Goal: Find specific page/section: Find specific page/section

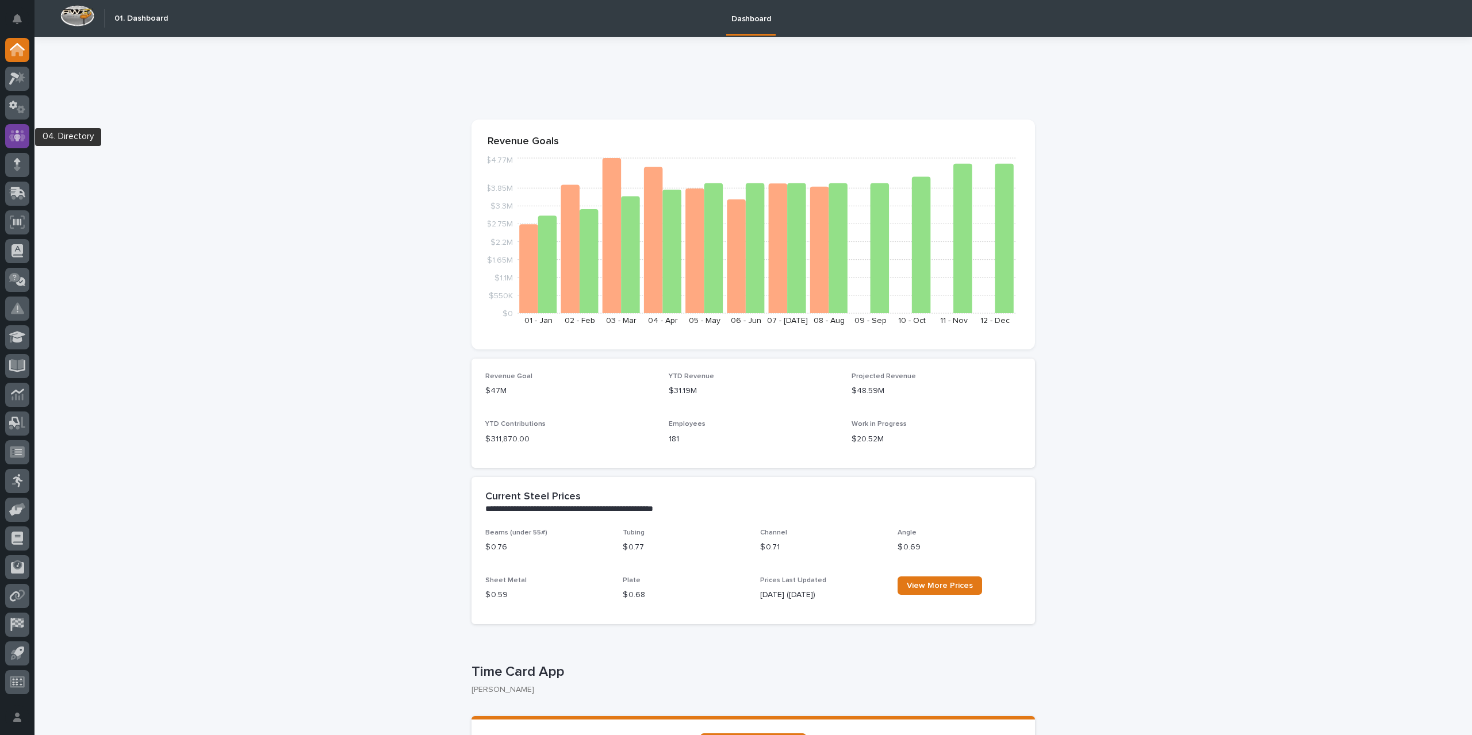
click at [25, 133] on icon at bounding box center [17, 135] width 17 height 13
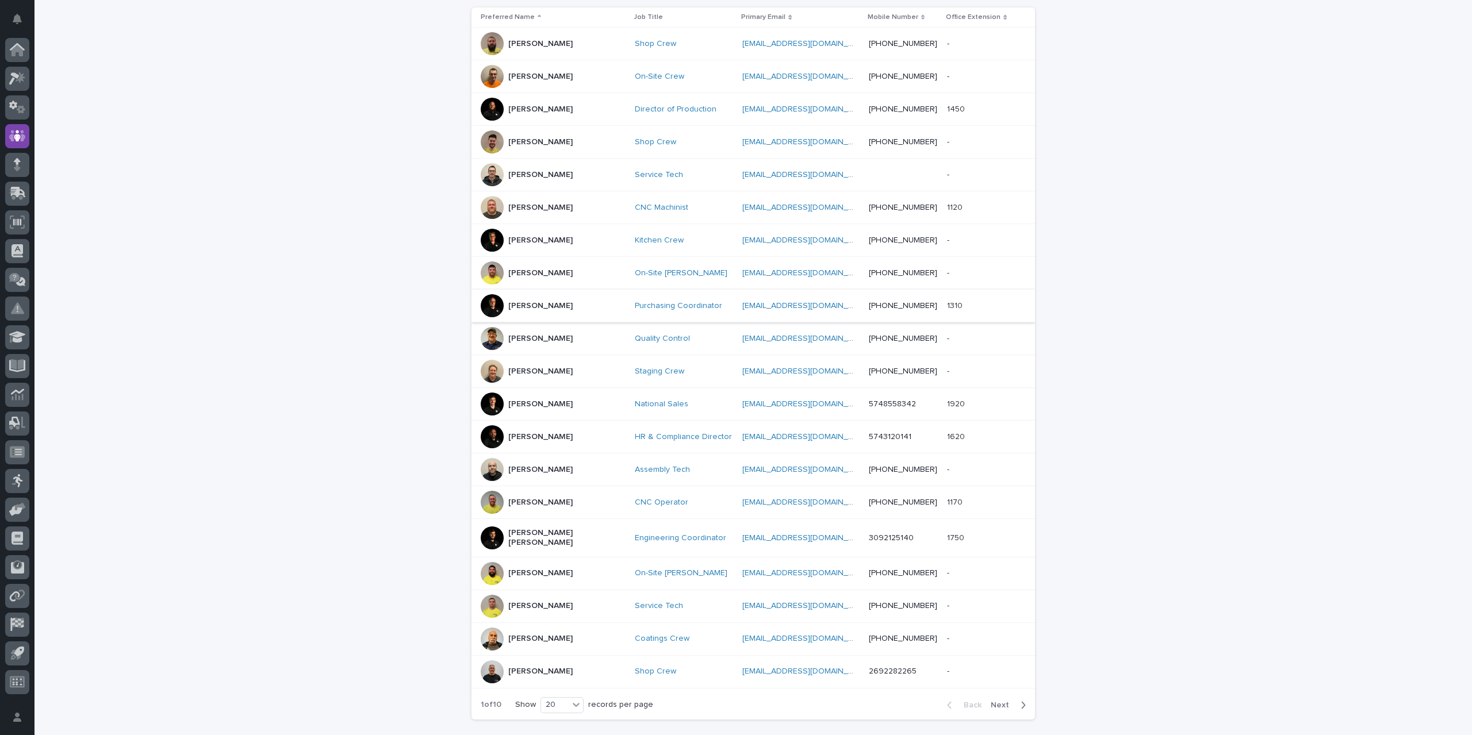
scroll to position [287, 0]
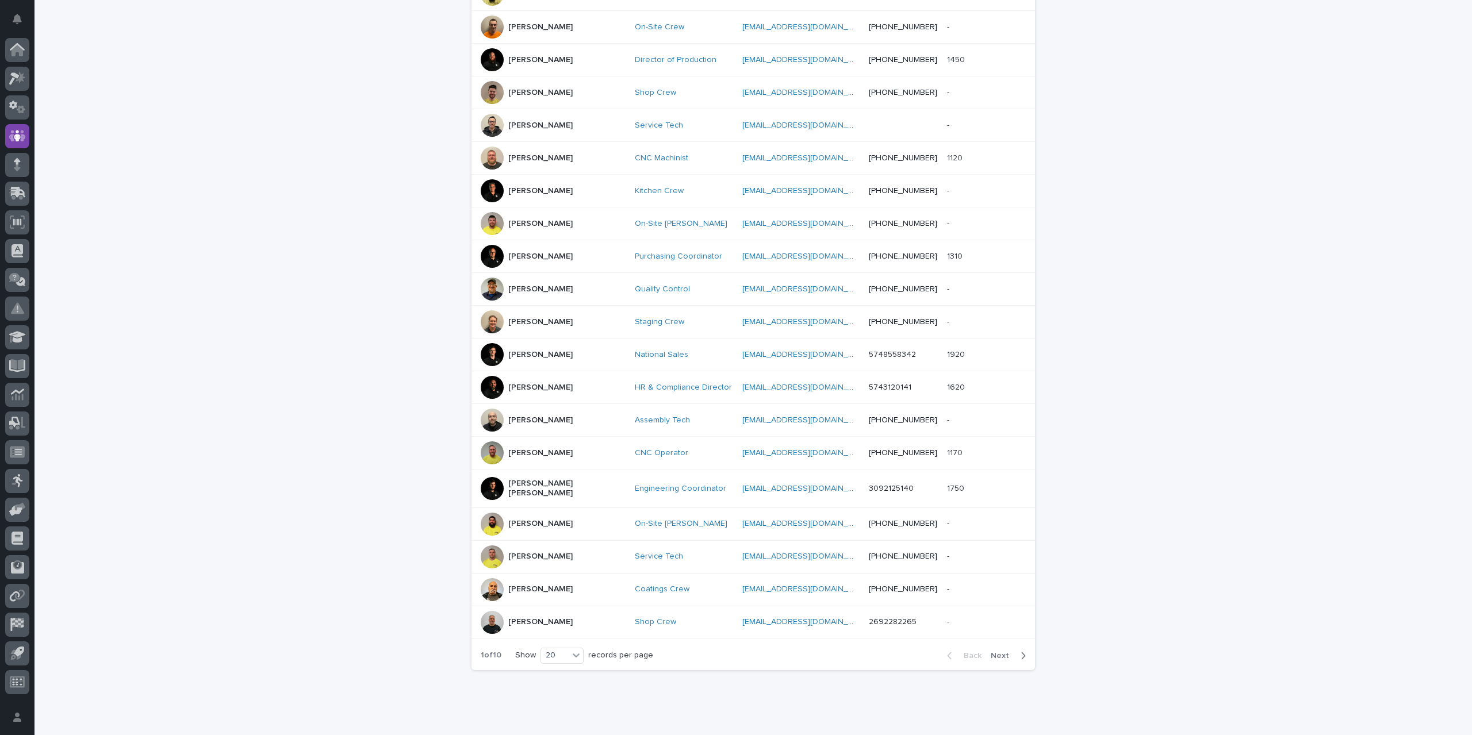
click at [578, 553] on div "[PERSON_NAME]" at bounding box center [553, 557] width 145 height 23
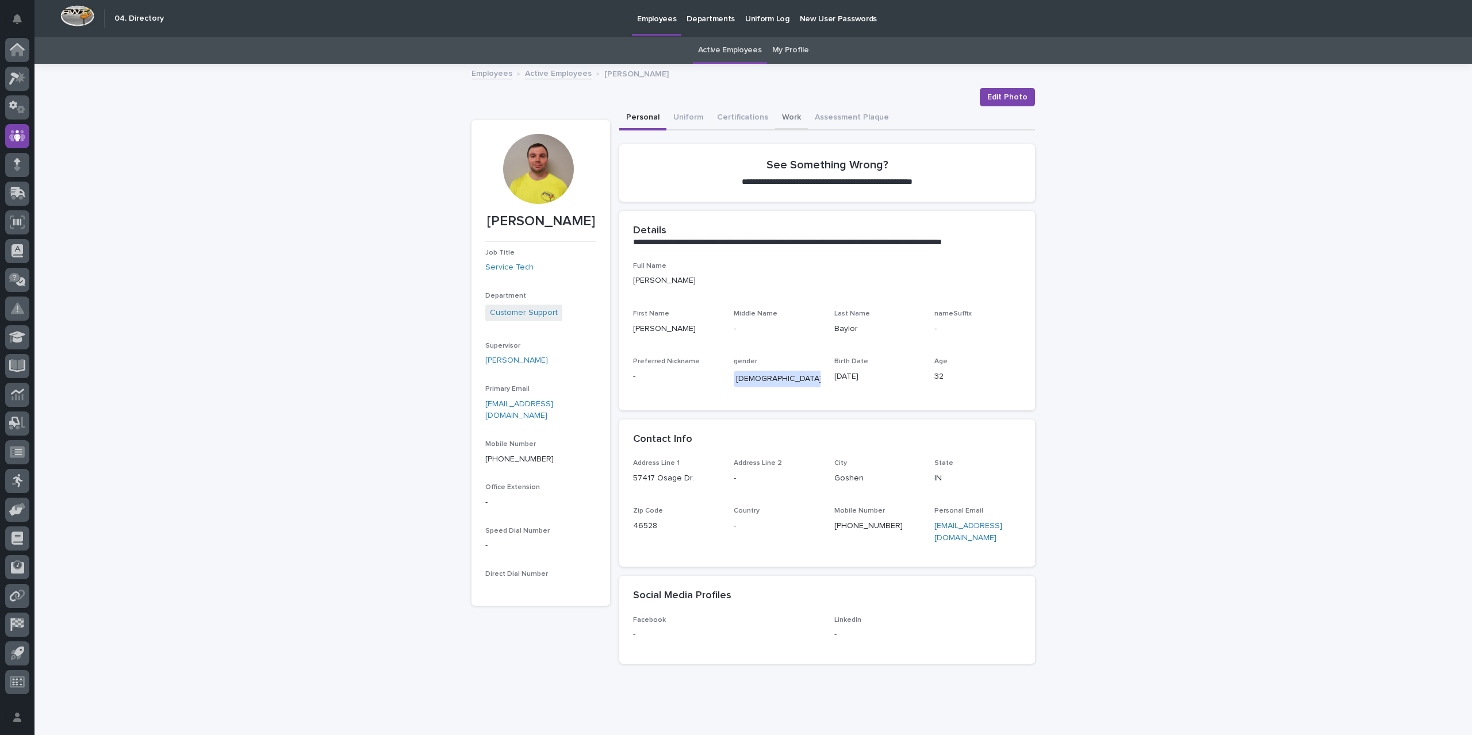
click at [776, 116] on button "Work" at bounding box center [791, 118] width 33 height 24
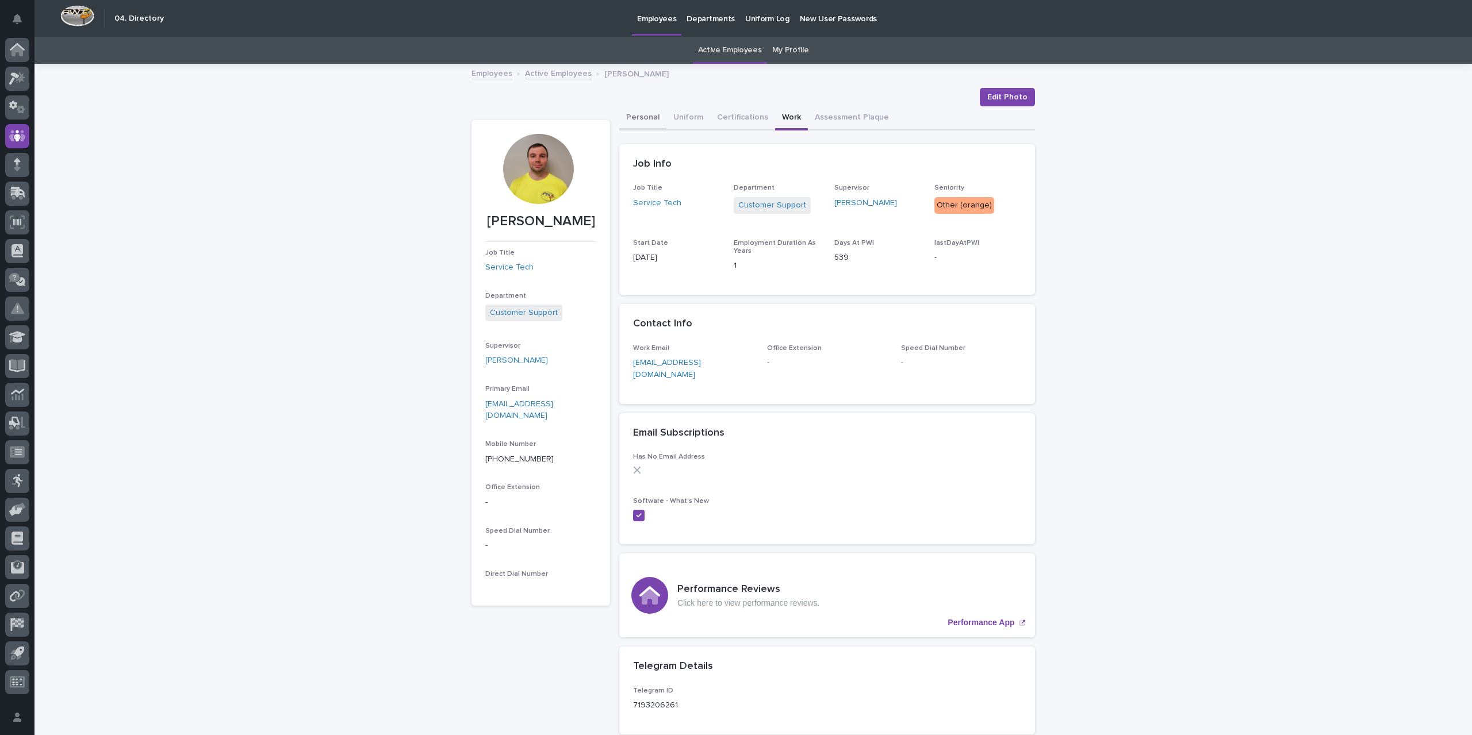
click at [638, 114] on button "Personal" at bounding box center [642, 118] width 47 height 24
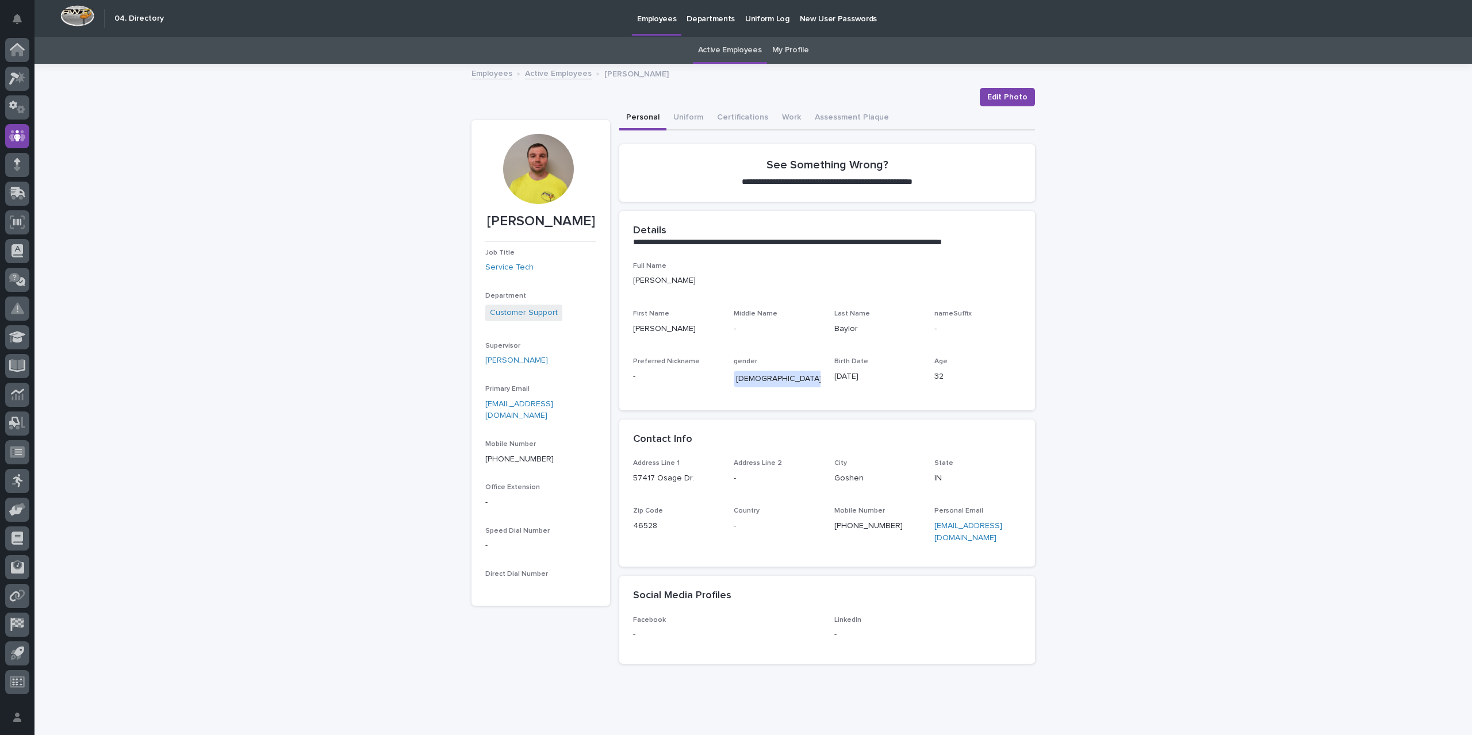
click at [543, 70] on link "Active Employees" at bounding box center [558, 72] width 67 height 13
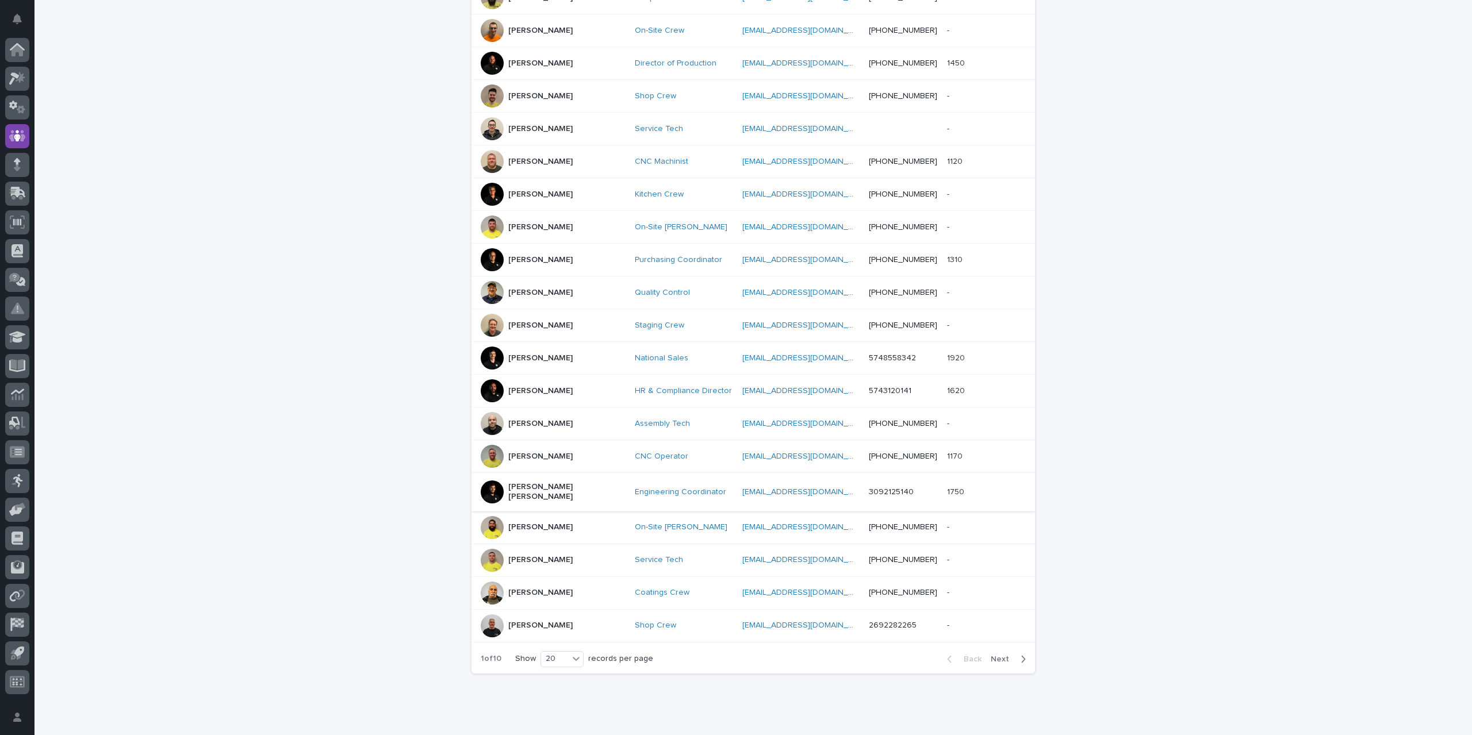
scroll to position [312, 0]
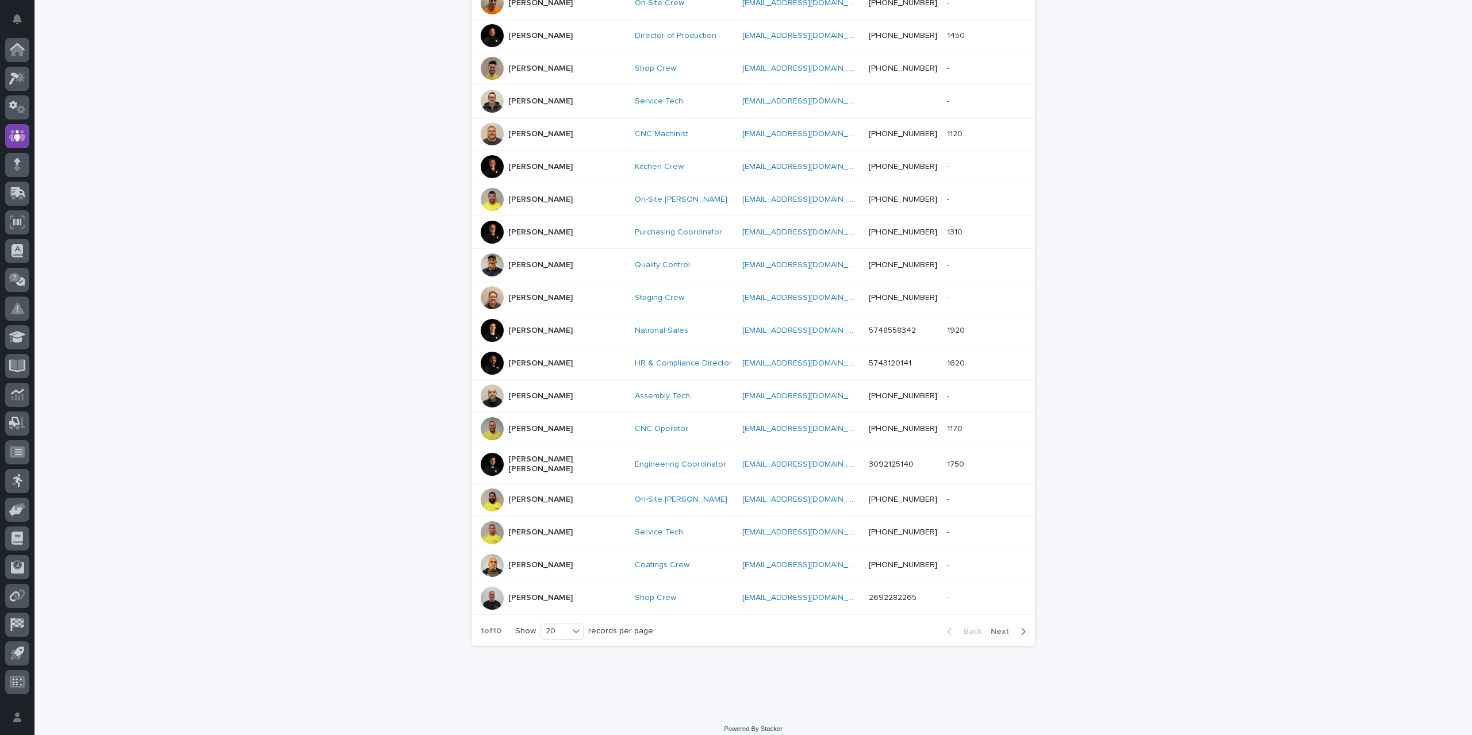
click at [997, 628] on span "Next" at bounding box center [1003, 632] width 25 height 8
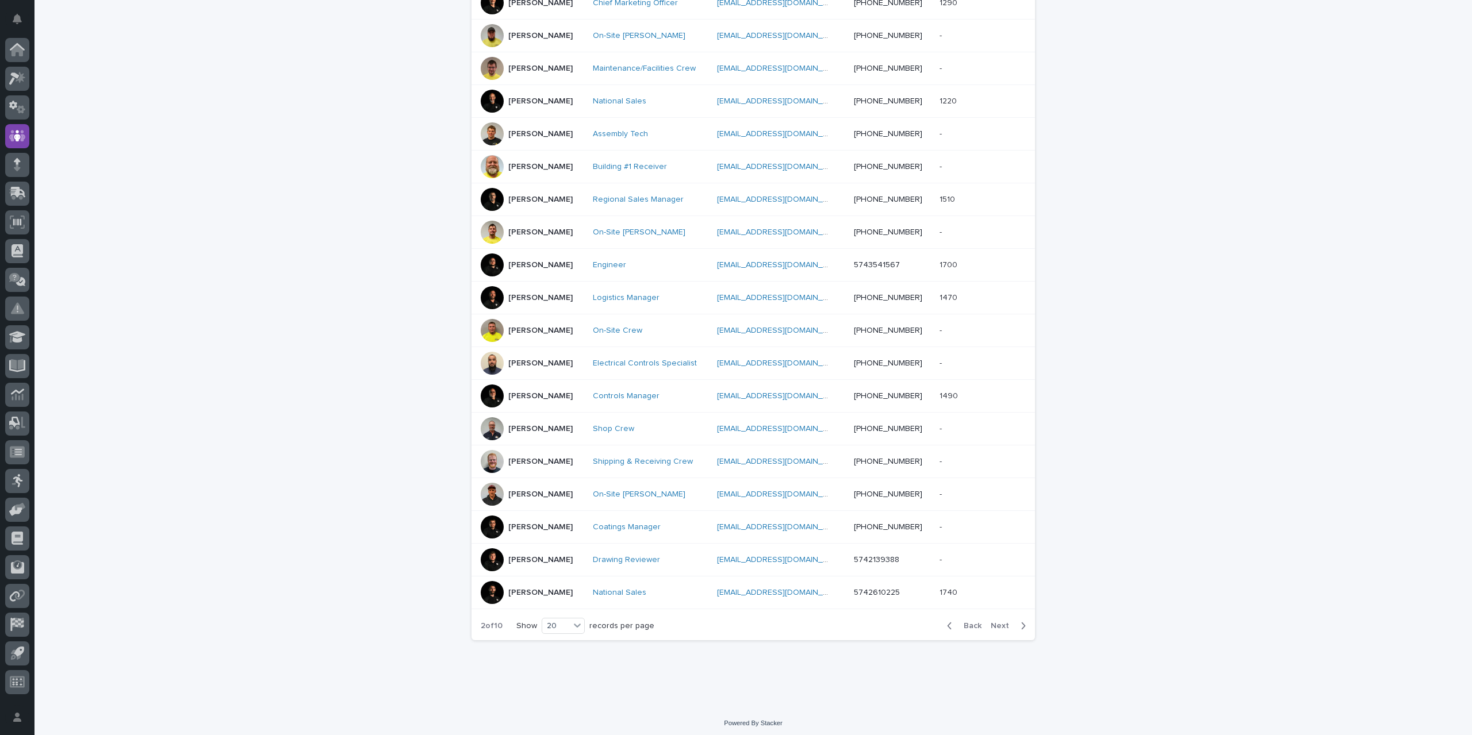
click at [996, 622] on span "Next" at bounding box center [1003, 626] width 25 height 8
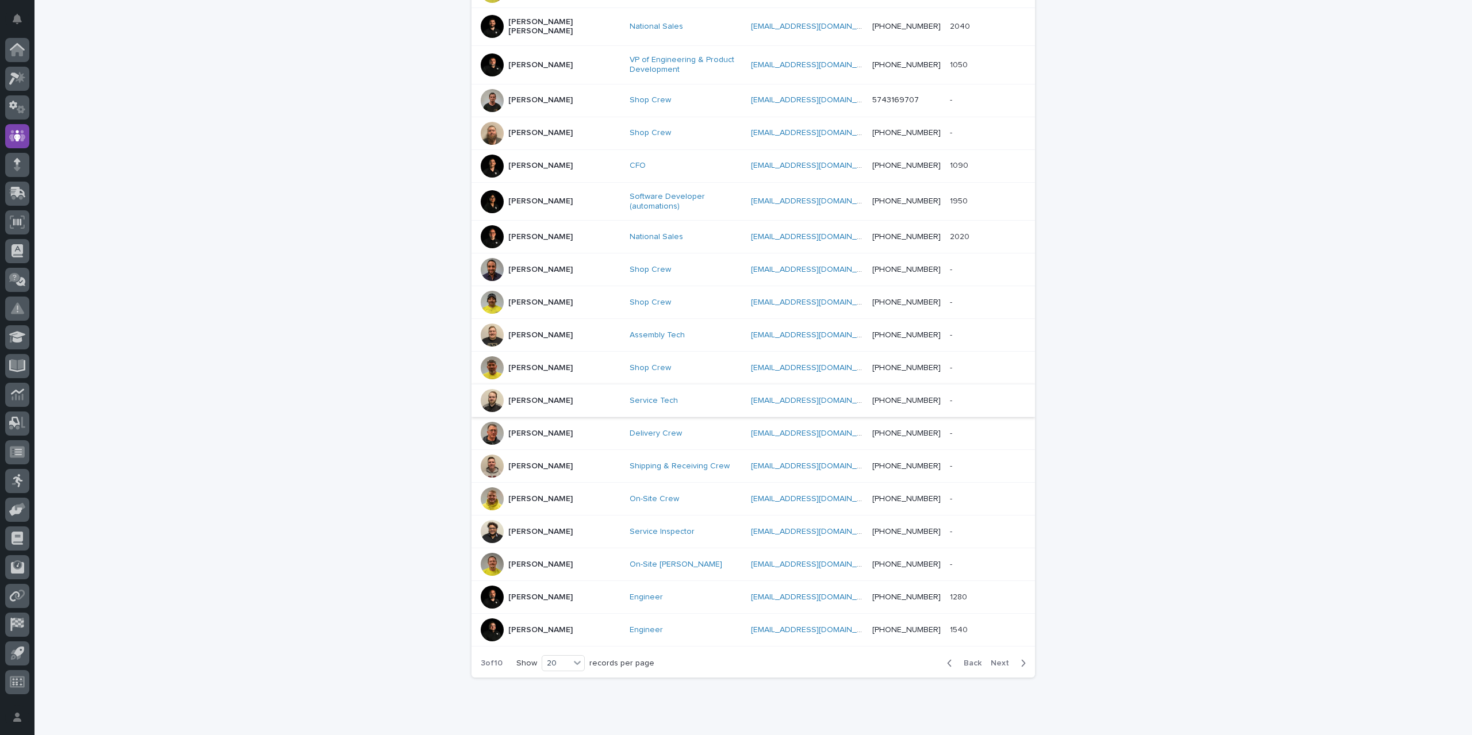
scroll to position [323, 0]
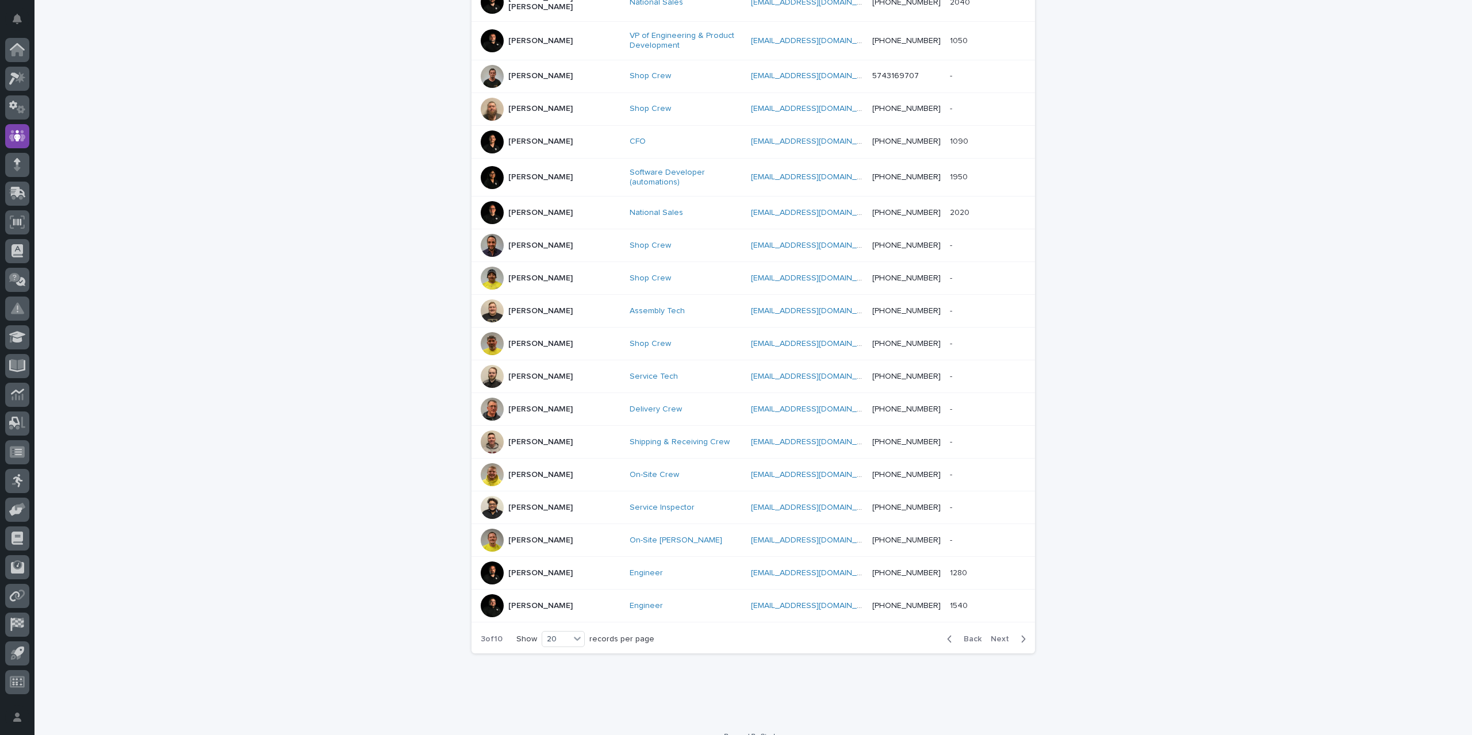
click at [994, 635] on span "Next" at bounding box center [1003, 639] width 25 height 8
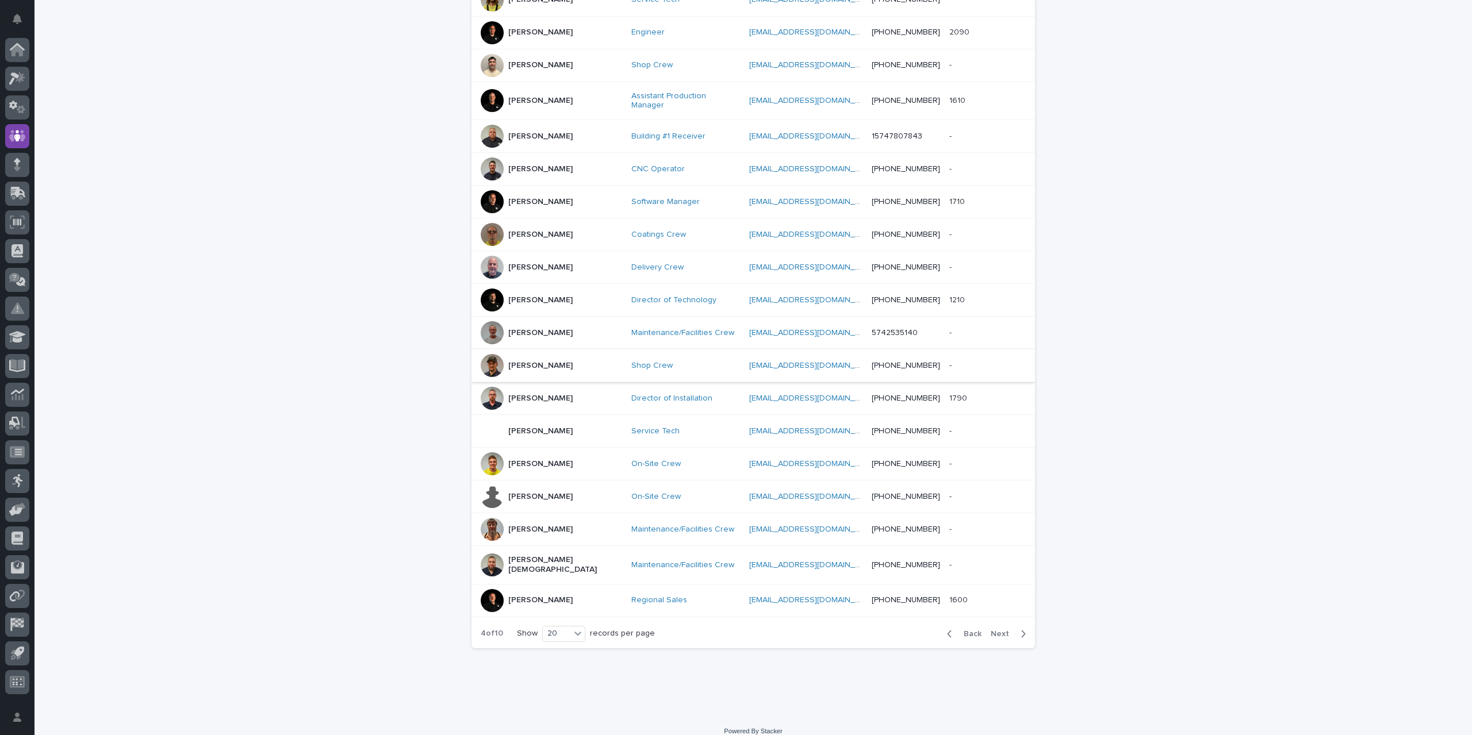
scroll to position [312, 0]
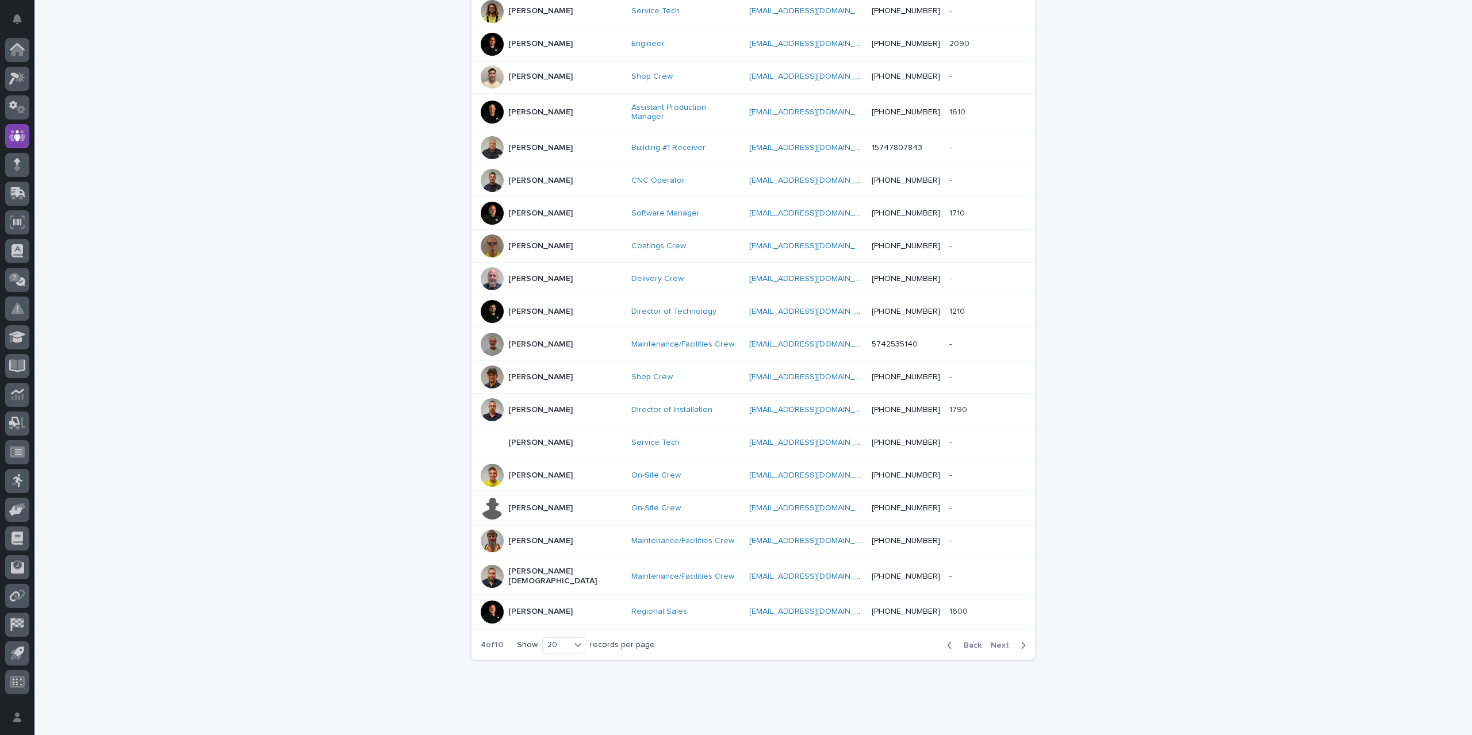
click at [992, 642] on span "Next" at bounding box center [1003, 646] width 25 height 8
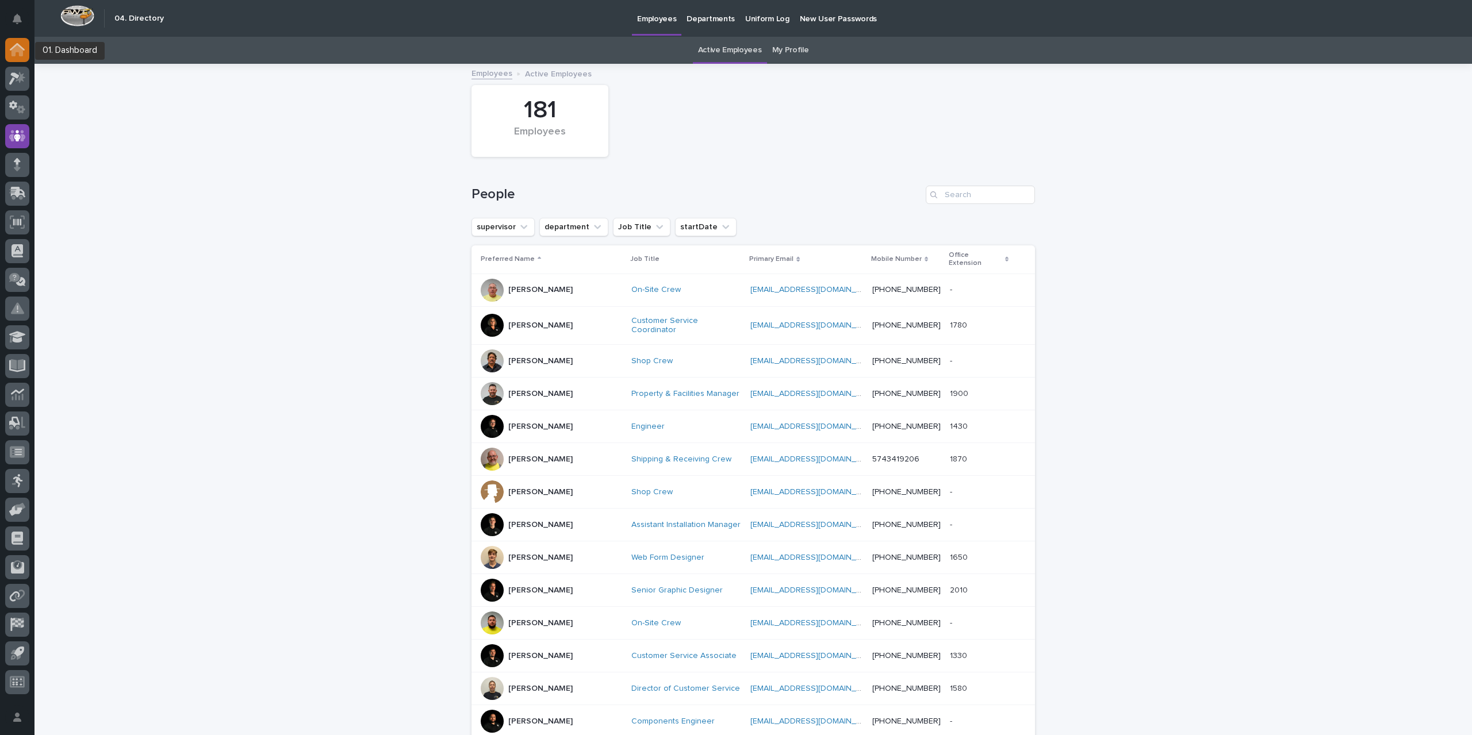
click at [10, 55] on icon at bounding box center [17, 49] width 15 height 13
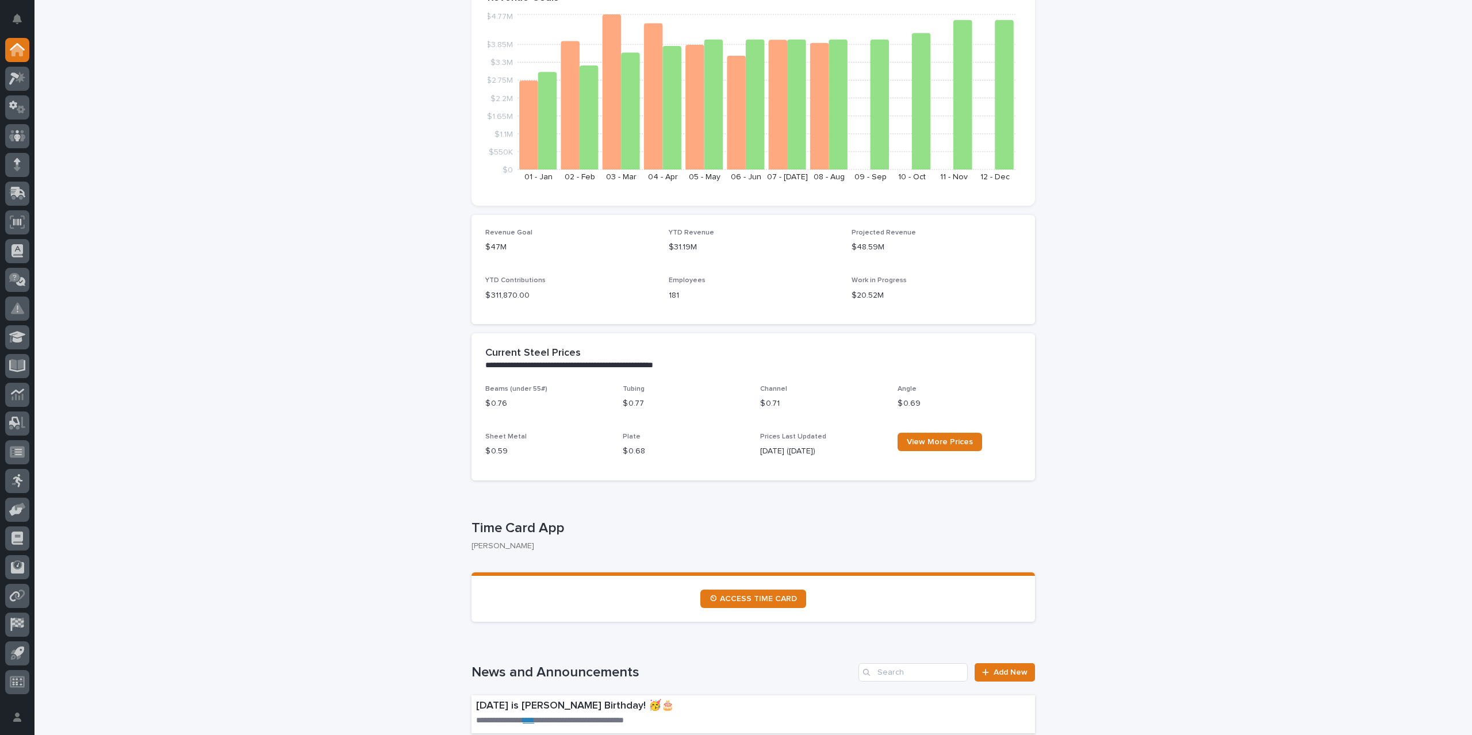
scroll to position [230, 0]
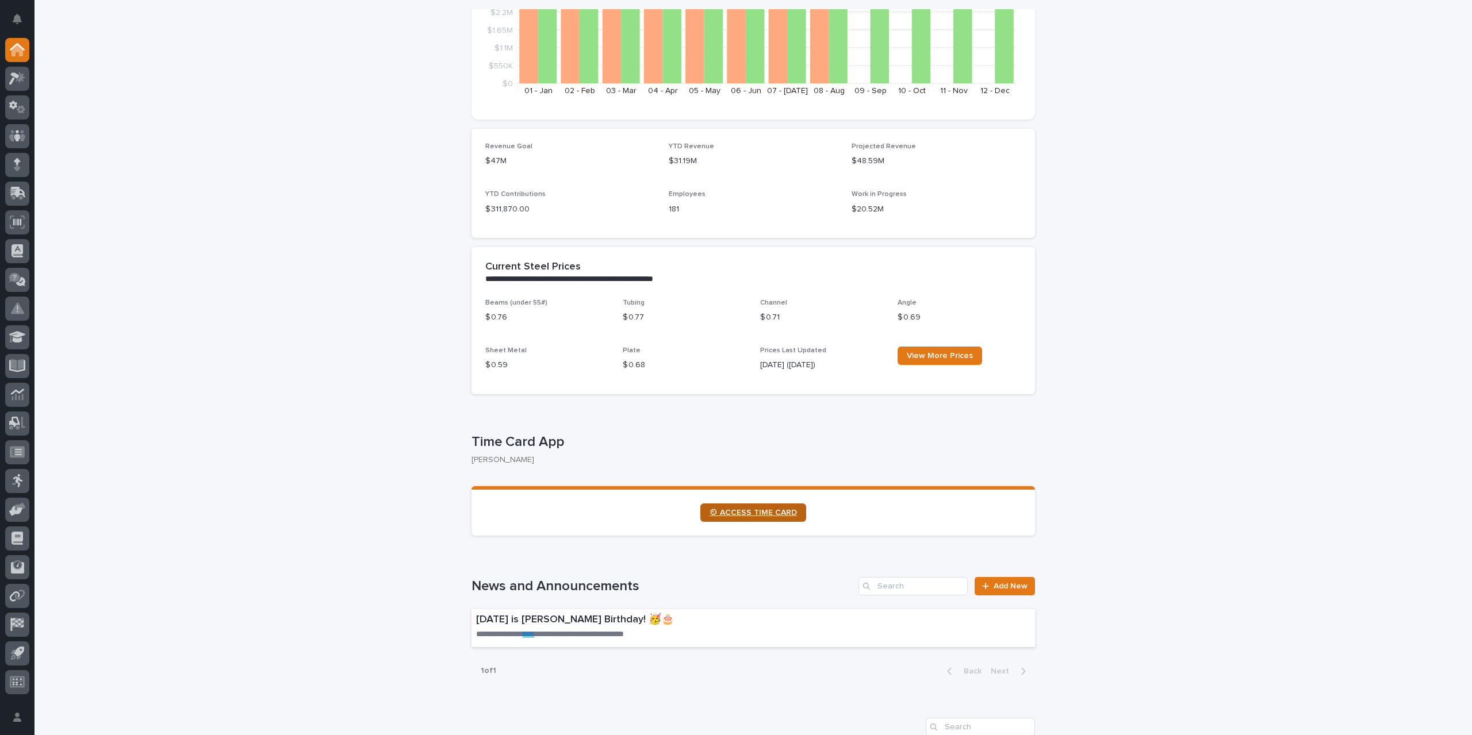
click at [754, 511] on span "⏲ ACCESS TIME CARD" at bounding box center [752, 513] width 87 height 8
